Goal: Information Seeking & Learning: Learn about a topic

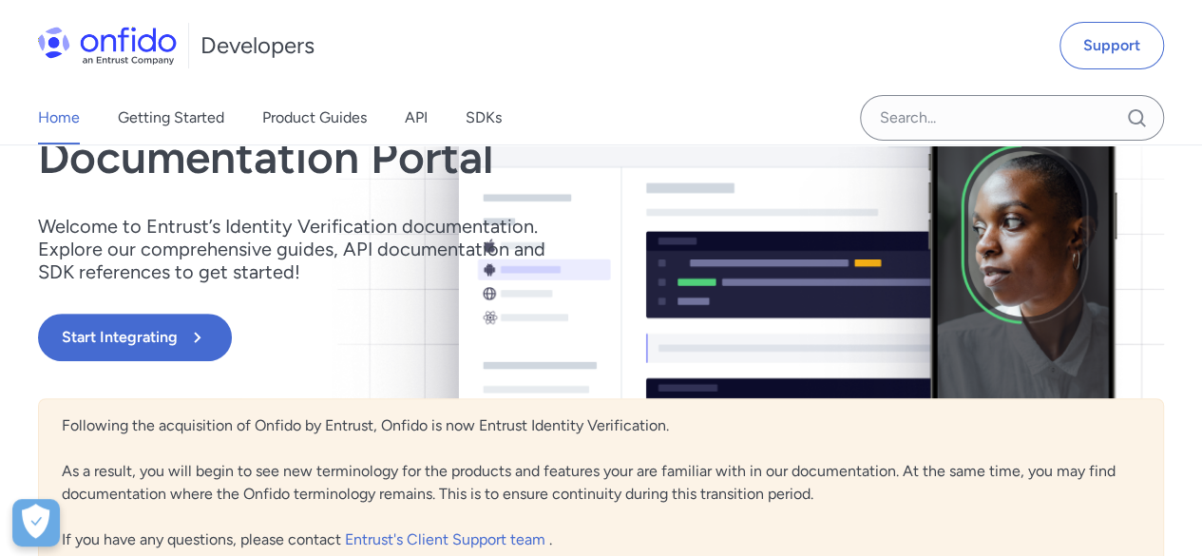
scroll to position [190, 0]
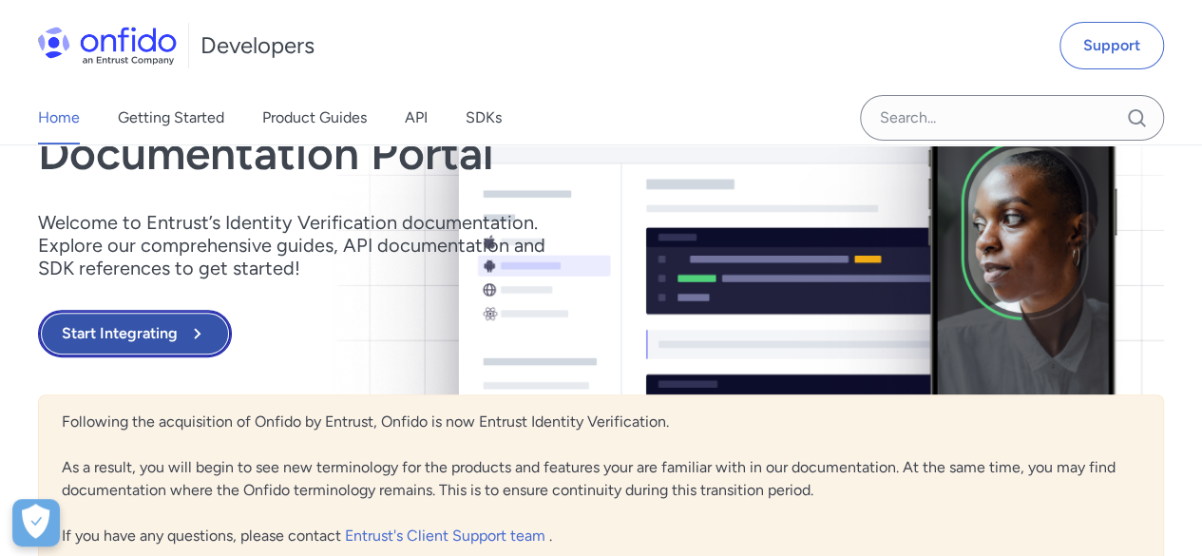
click at [175, 338] on button "Start Integrating" at bounding box center [135, 333] width 194 height 47
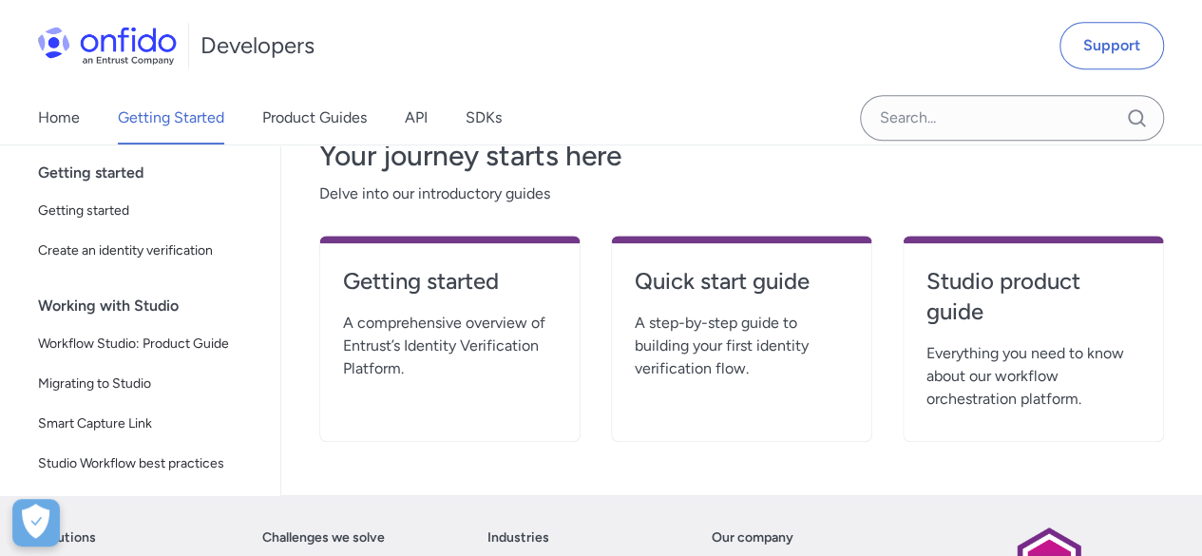
scroll to position [481, 0]
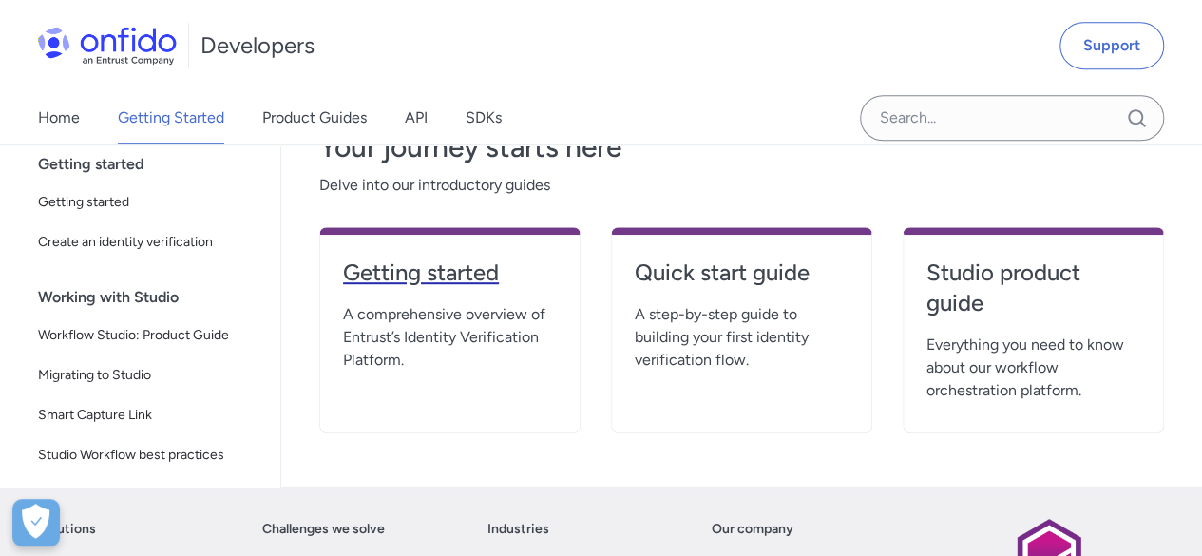
click at [427, 273] on h4 "Getting started" at bounding box center [450, 272] width 214 height 30
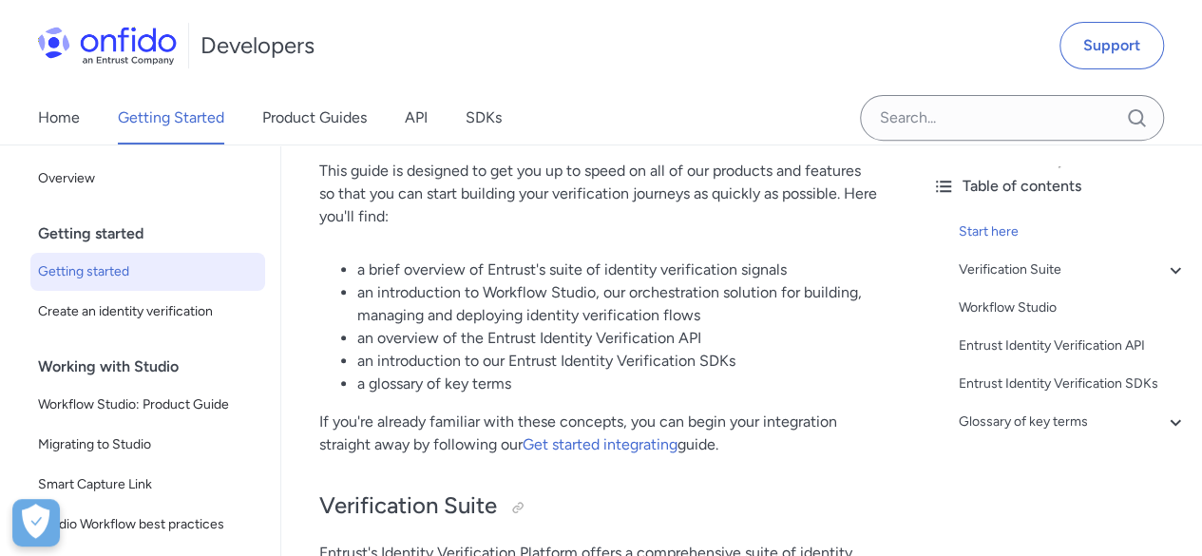
scroll to position [329, 0]
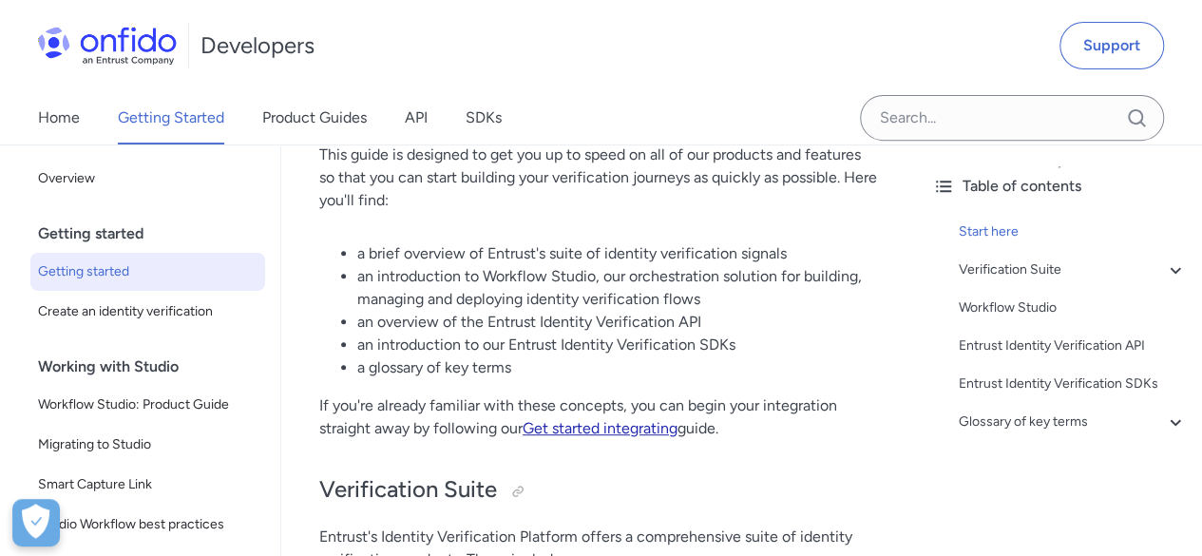
click at [568, 437] on link "Get started integrating" at bounding box center [599, 428] width 155 height 18
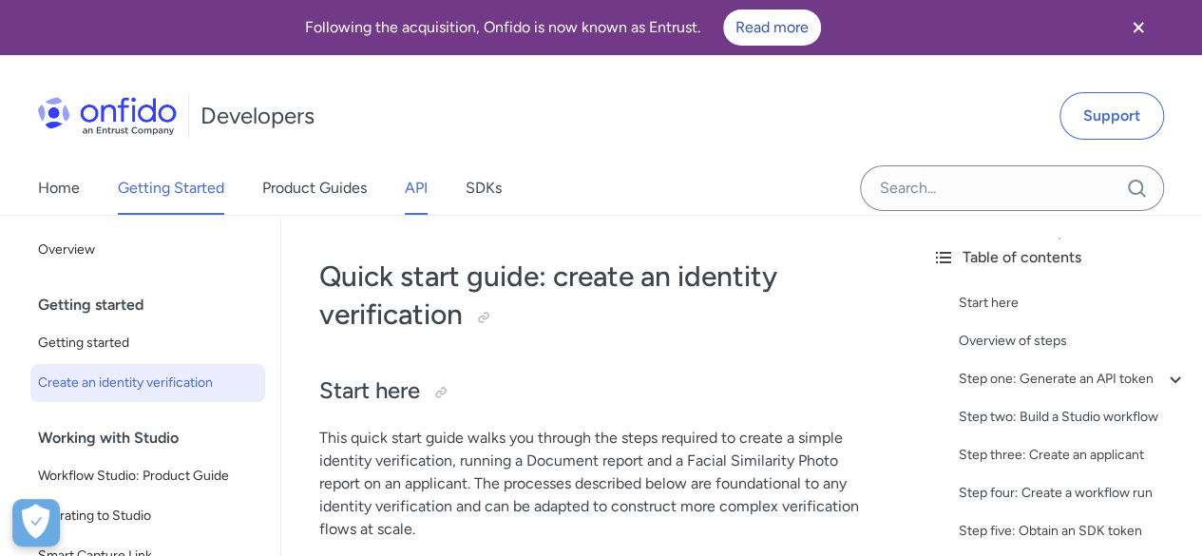
click at [415, 191] on link "API" at bounding box center [416, 187] width 23 height 53
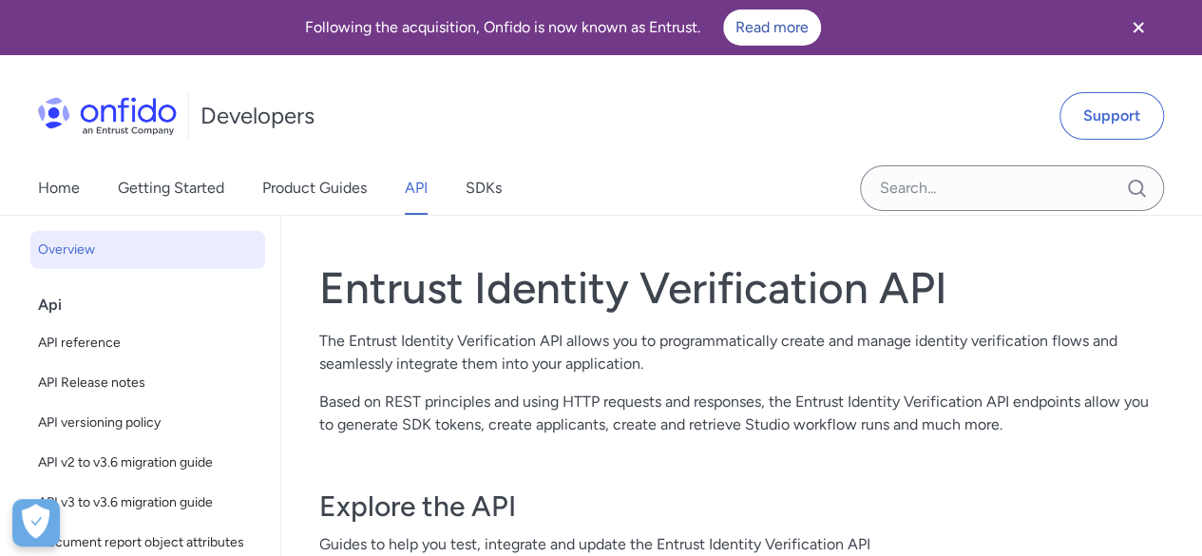
click at [61, 109] on img at bounding box center [107, 116] width 139 height 38
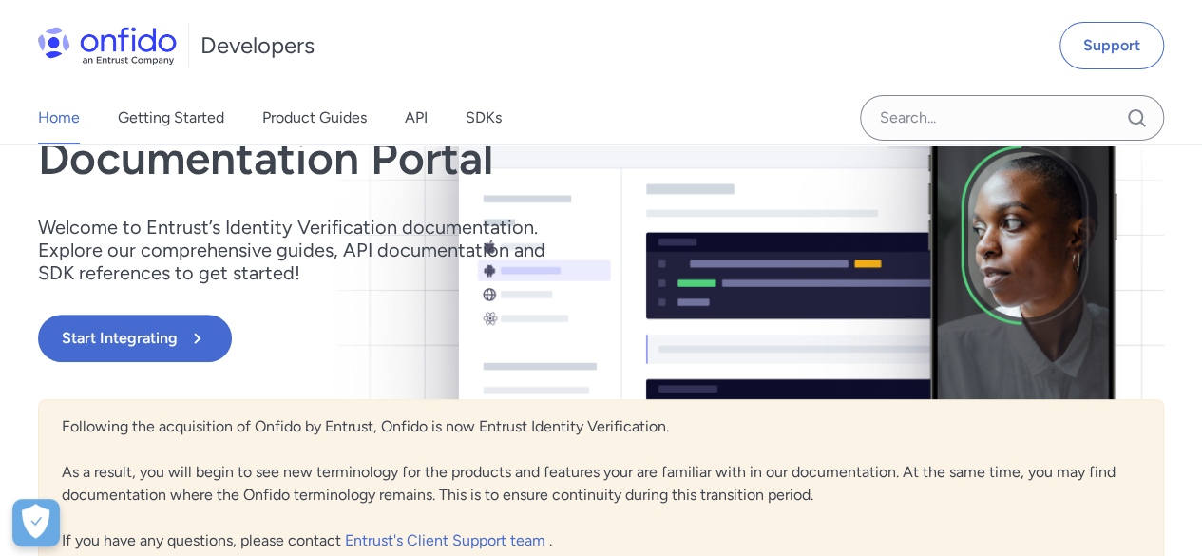
scroll to position [183, 0]
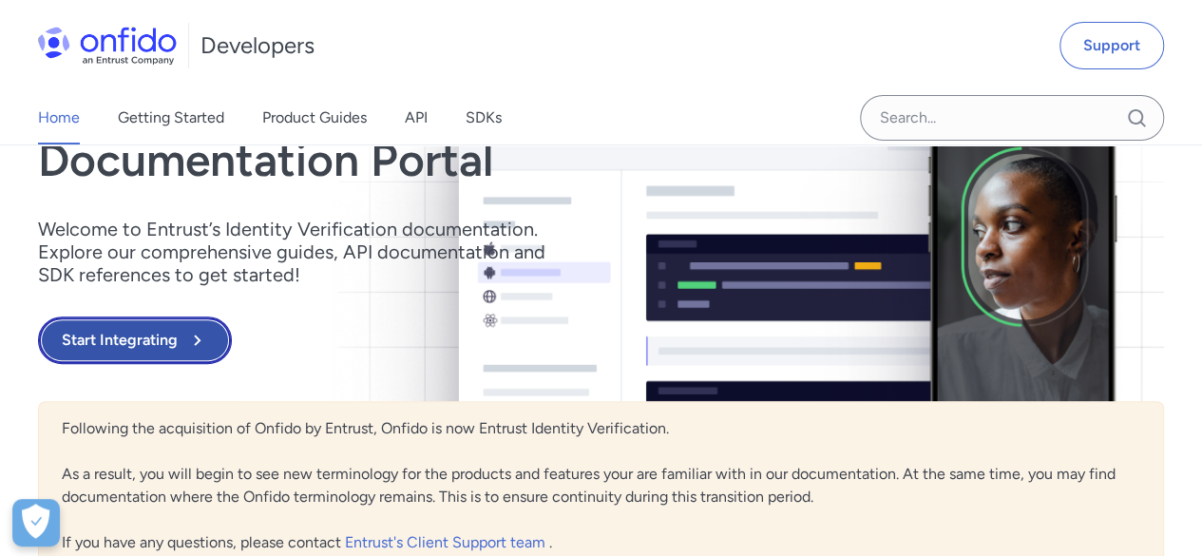
click at [148, 329] on button "Start Integrating" at bounding box center [135, 339] width 194 height 47
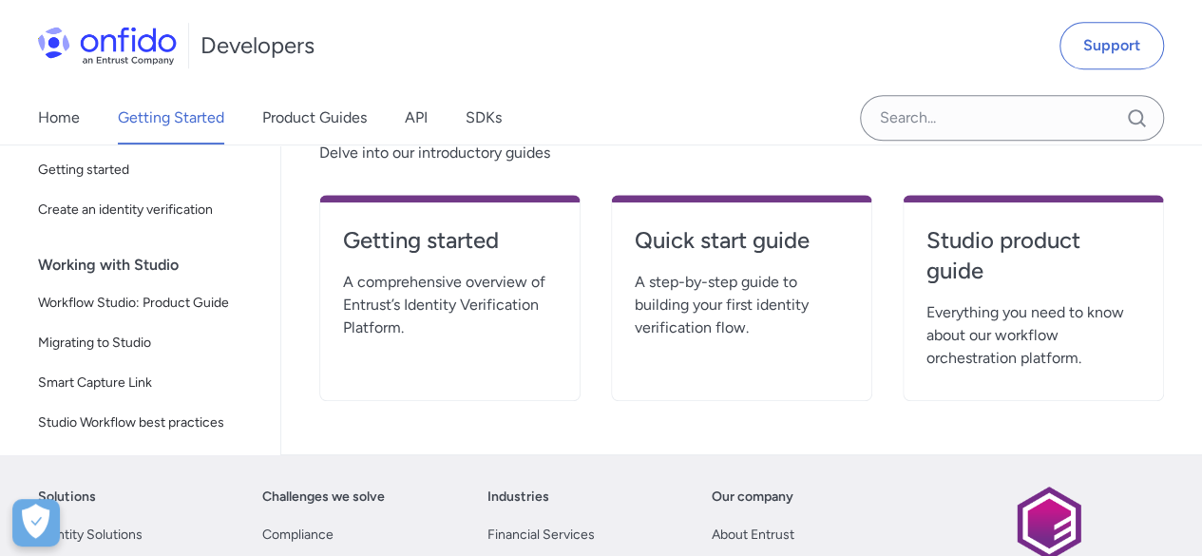
scroll to position [513, 0]
click at [414, 242] on h4 "Getting started" at bounding box center [450, 240] width 214 height 30
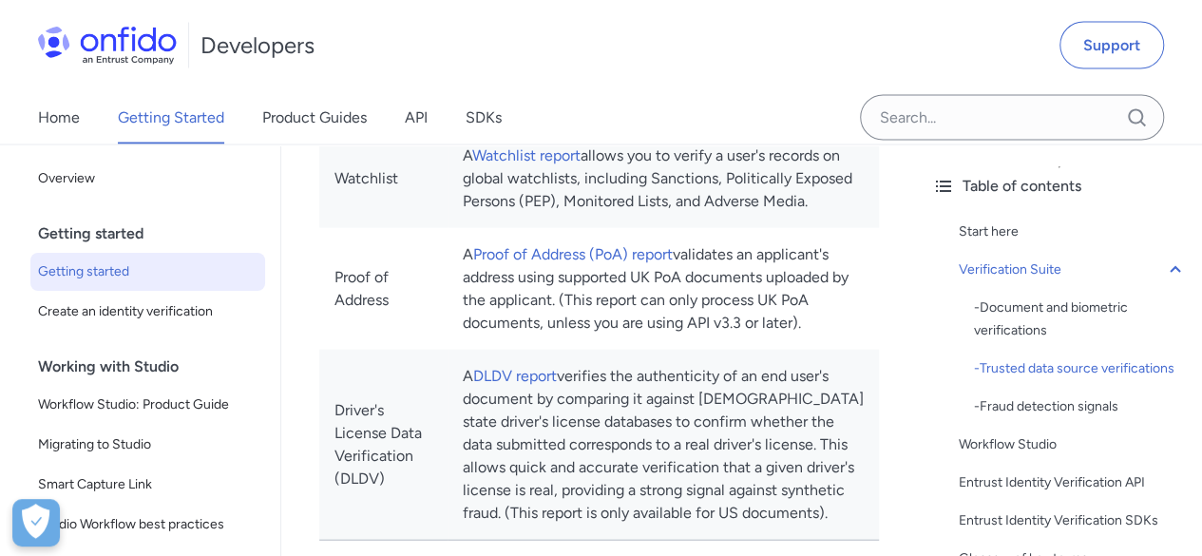
scroll to position [1862, 0]
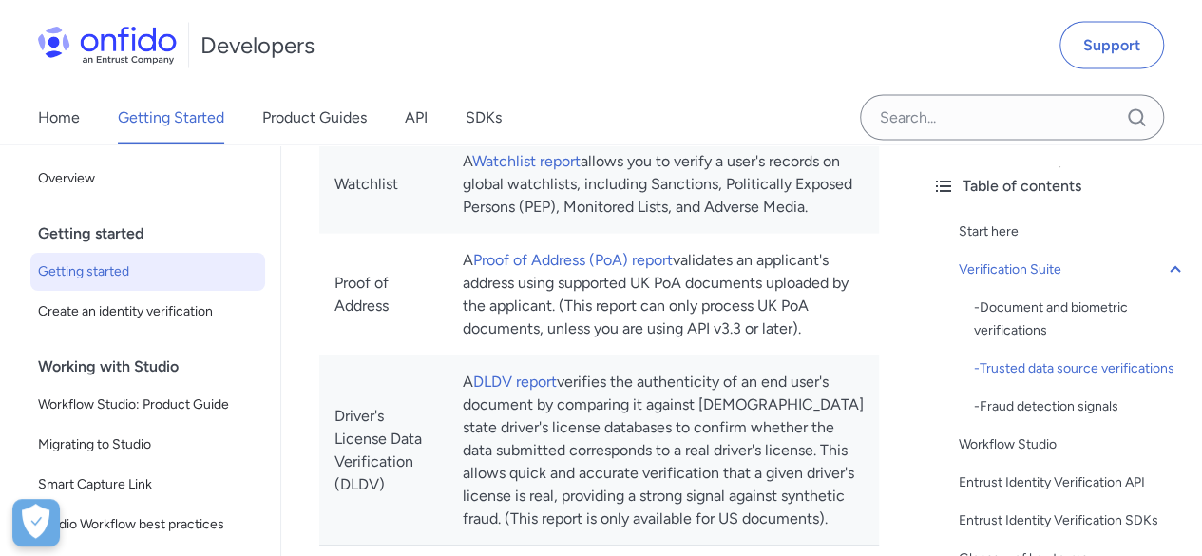
click at [650, 48] on link "Identity Enhanced report" at bounding box center [566, 39] width 168 height 18
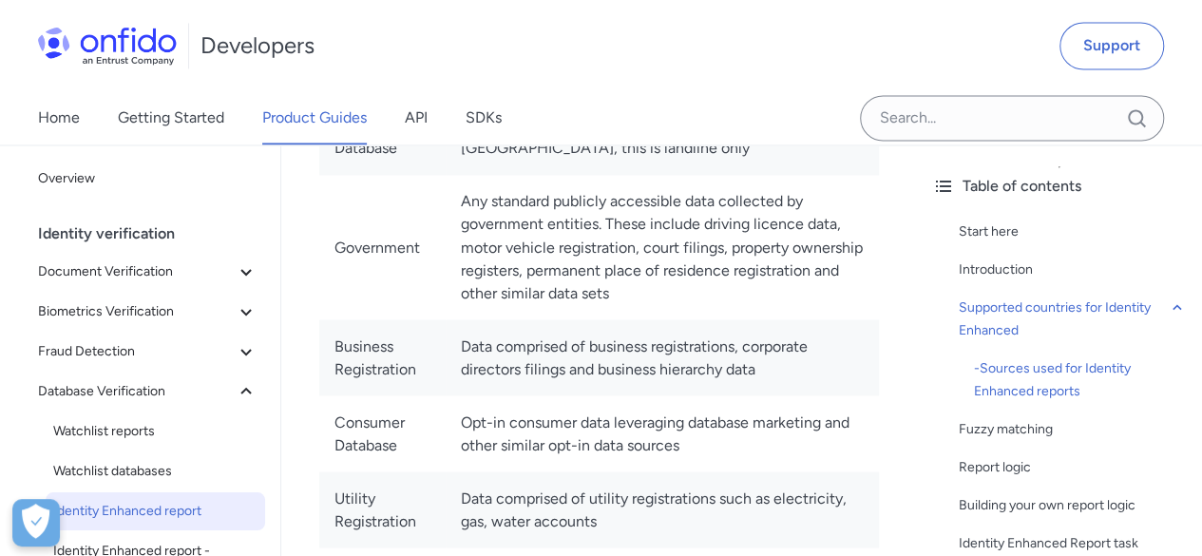
scroll to position [1577, 0]
